Goal: Complete application form: Complete application form

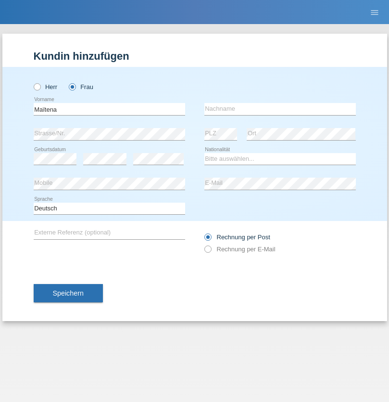
type input "Maïtena"
click at [280, 109] on input "text" at bounding box center [281, 109] width 152 height 12
type input "Dreyer"
select select "CH"
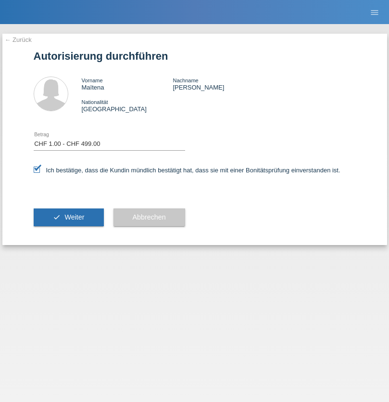
select select "1"
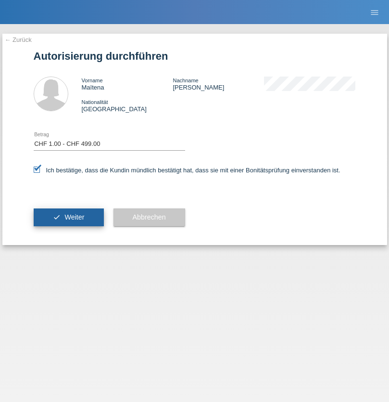
click at [68, 217] on span "Weiter" at bounding box center [74, 217] width 20 height 8
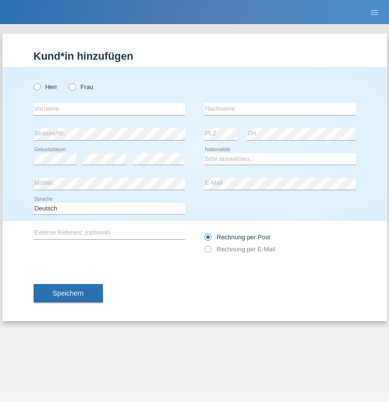
radio input "true"
click at [109, 109] on input "text" at bounding box center [110, 109] width 152 height 12
type input "Vanessa"
click at [280, 109] on input "text" at bounding box center [281, 109] width 152 height 12
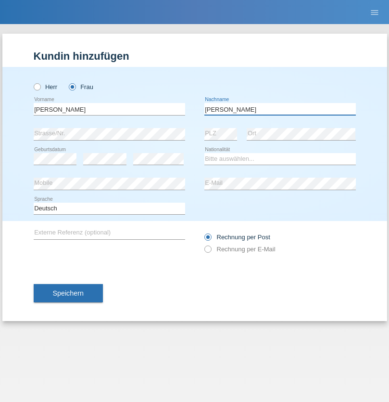
type input "Louis Charles"
select select "CH"
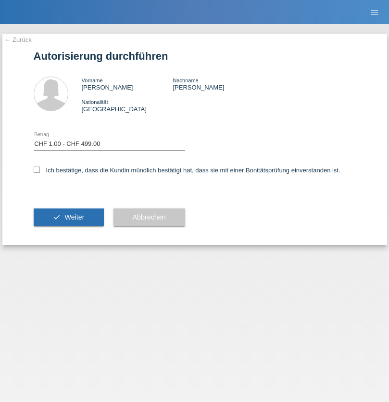
select select "1"
checkbox input "true"
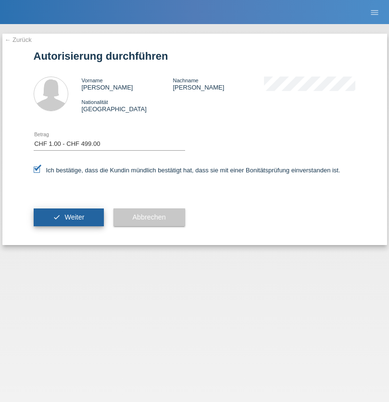
click at [68, 217] on span "Weiter" at bounding box center [74, 217] width 20 height 8
